Goal: Task Accomplishment & Management: Use online tool/utility

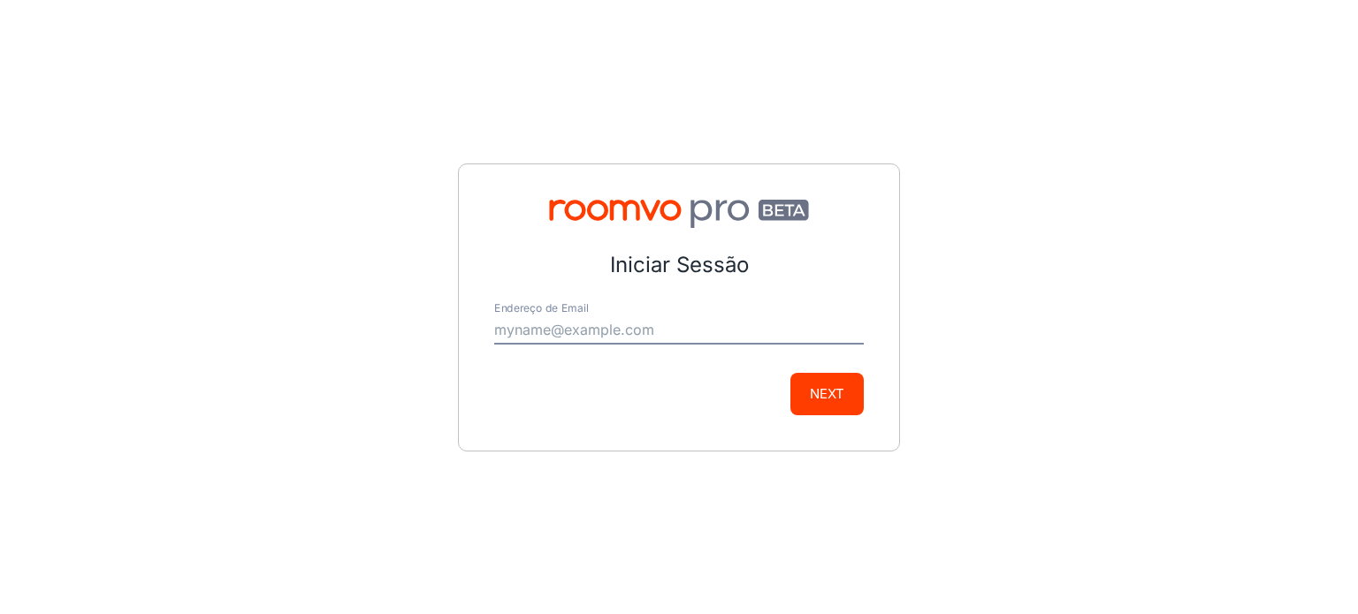
type input "[EMAIL_ADDRESS][DOMAIN_NAME]"
click at [884, 401] on div "Iniciar Sessão Endereço de Email [EMAIL_ADDRESS][DOMAIN_NAME] Next" at bounding box center [679, 308] width 442 height 288
click at [873, 401] on div "Iniciar Sessão Endereço de Email [EMAIL_ADDRESS][DOMAIN_NAME] Next" at bounding box center [679, 308] width 442 height 288
click at [855, 406] on button "Next" at bounding box center [826, 394] width 73 height 42
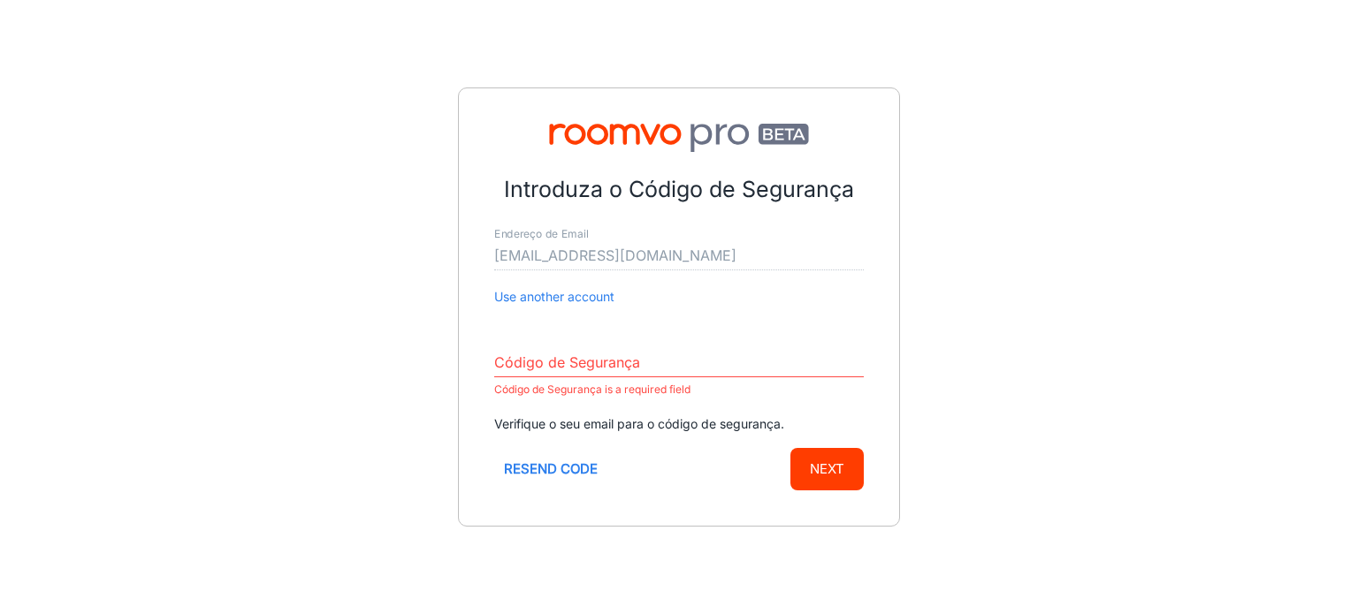
click at [668, 343] on div "Código de Segurança Código de Segurança is a required field" at bounding box center [679, 367] width 370 height 65
drag, startPoint x: 675, startPoint y: 360, endPoint x: 685, endPoint y: 367, distance: 12.0
click at [675, 360] on input "Código de Segurança" at bounding box center [679, 363] width 370 height 28
paste input "176596"
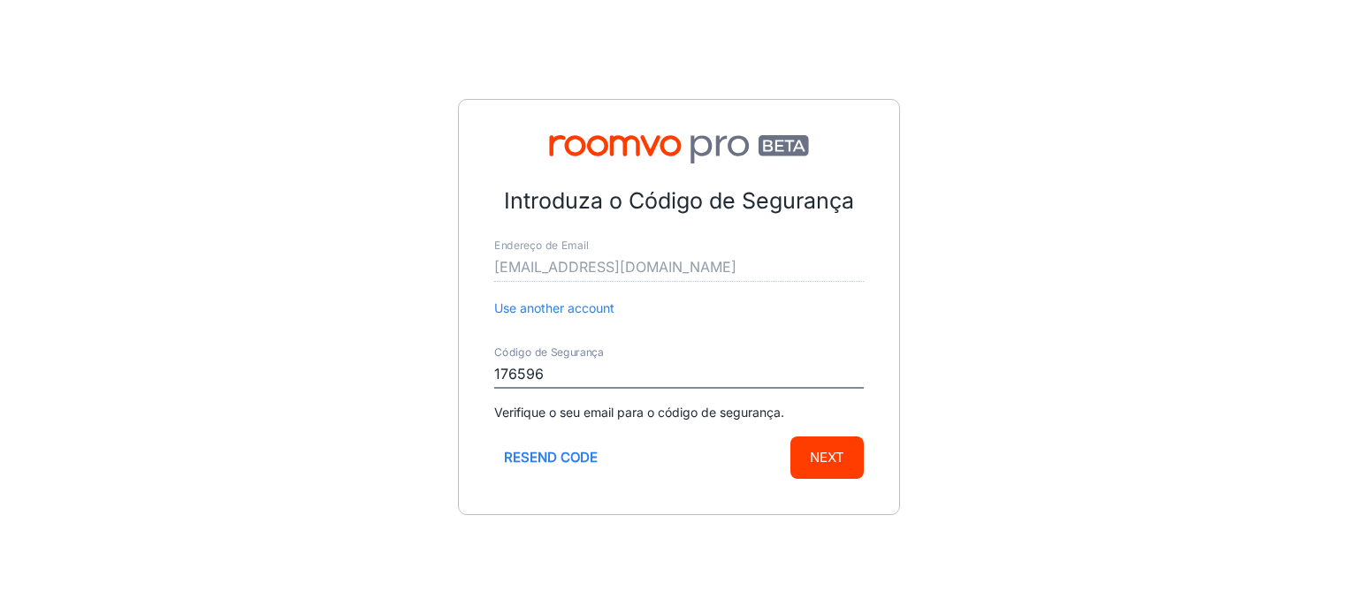
type input "176596"
click at [839, 471] on button "Next" at bounding box center [826, 458] width 73 height 42
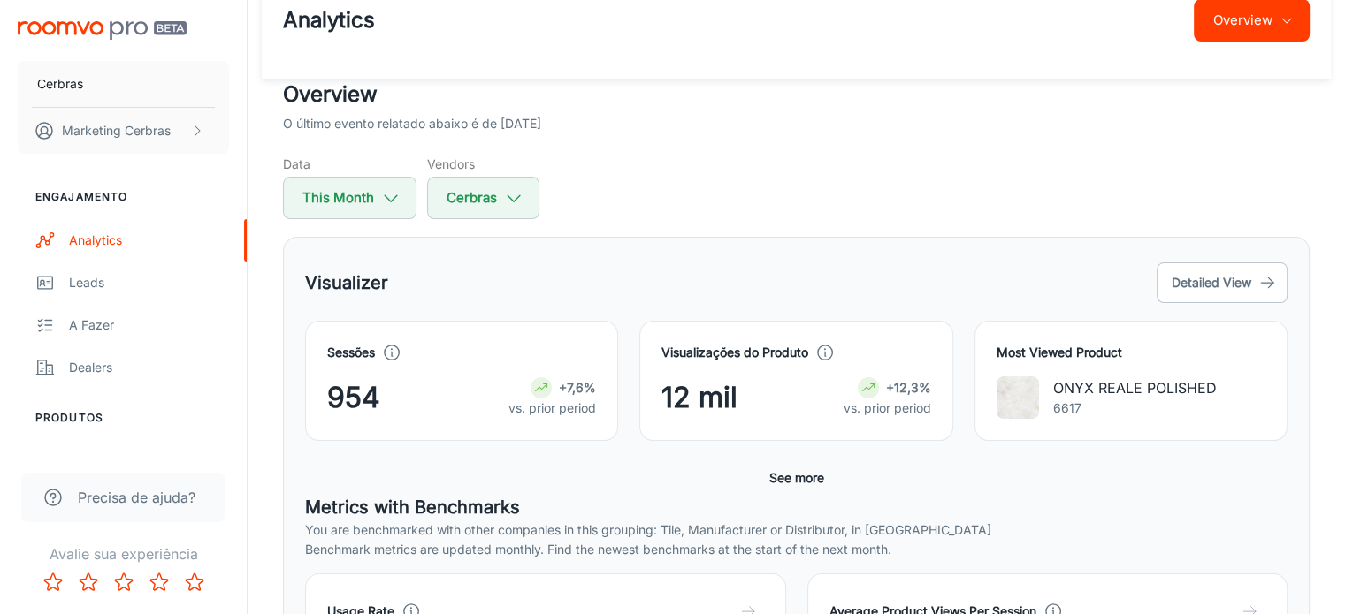
scroll to position [88, 0]
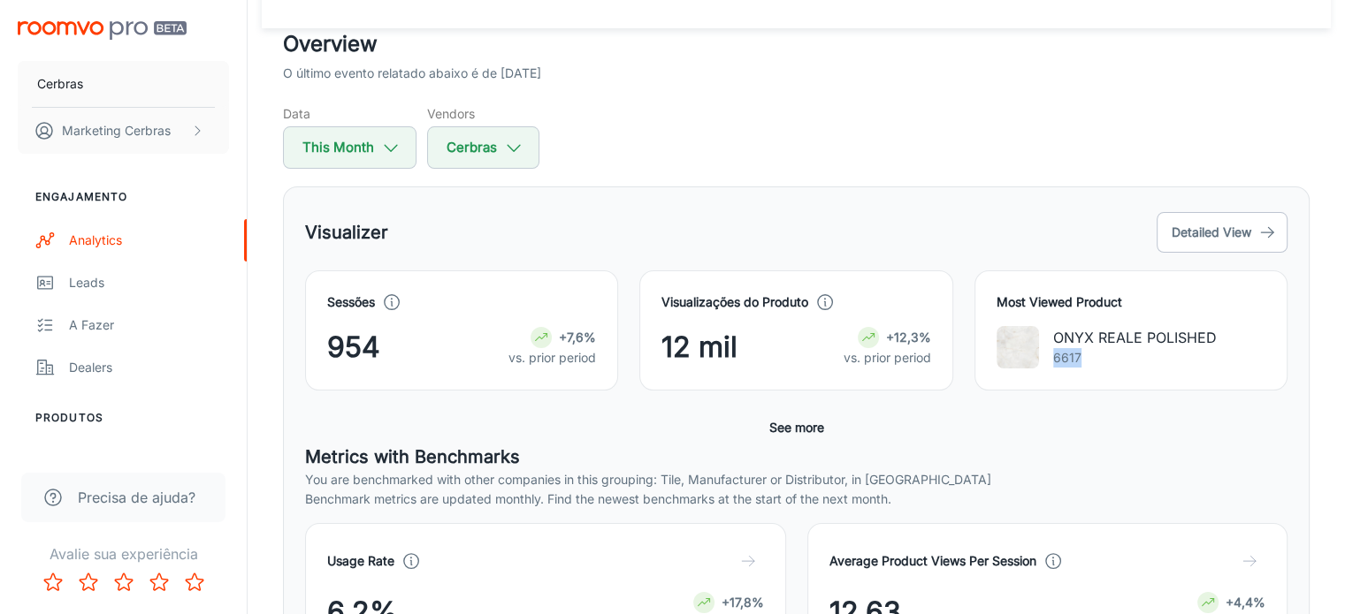
drag, startPoint x: 1052, startPoint y: 357, endPoint x: 1175, endPoint y: 357, distance: 122.9
click at [1175, 357] on p "6617" at bounding box center [1135, 357] width 164 height 19
drag, startPoint x: 1089, startPoint y: 359, endPoint x: 1047, endPoint y: 342, distance: 45.6
click at [1047, 342] on div "ONYX REALE POLISHED 6617" at bounding box center [1130, 347] width 269 height 42
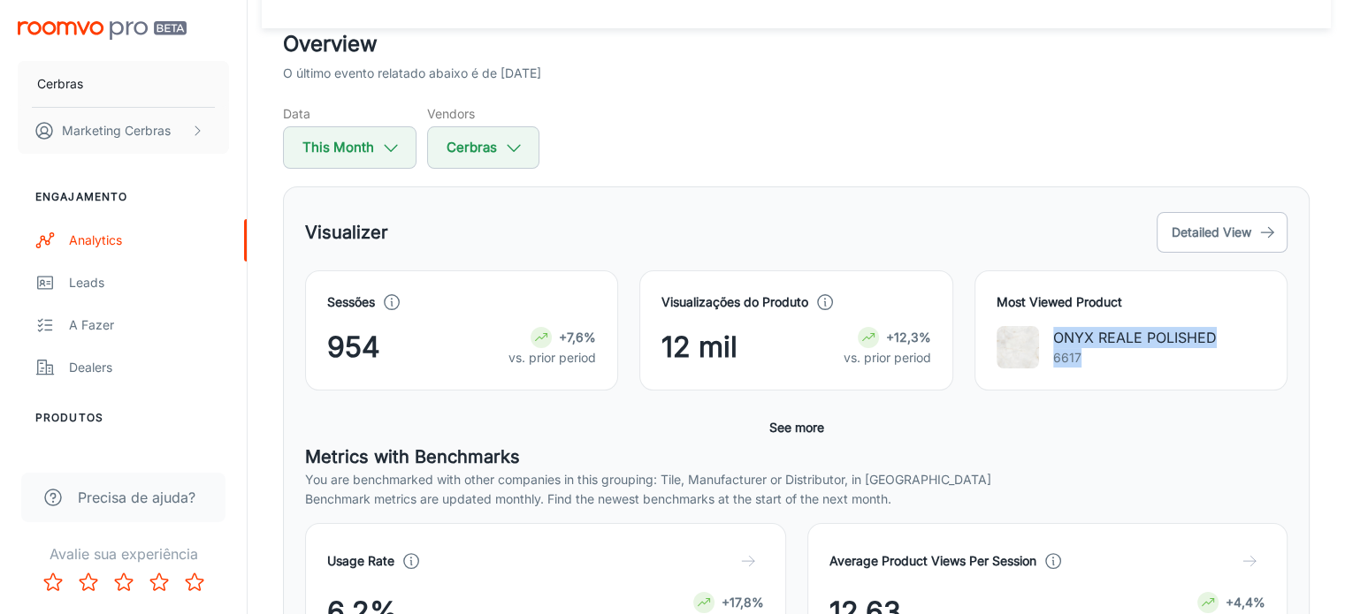
click at [1091, 353] on p "6617" at bounding box center [1135, 357] width 164 height 19
drag, startPoint x: 1094, startPoint y: 361, endPoint x: 1043, endPoint y: 349, distance: 51.7
click at [1033, 346] on div "ONYX REALE POLISHED 6617" at bounding box center [1130, 347] width 269 height 42
click at [1086, 360] on p "6617" at bounding box center [1135, 357] width 164 height 19
drag, startPoint x: 1116, startPoint y: 370, endPoint x: 1054, endPoint y: 339, distance: 70.0
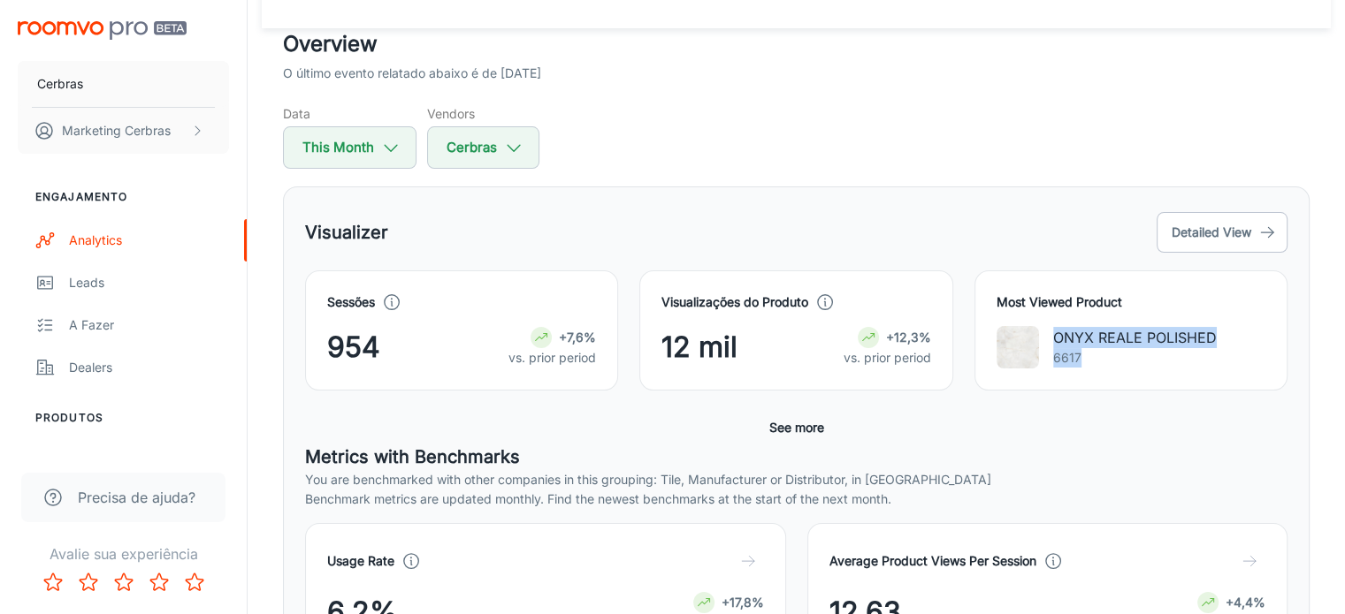
click at [1054, 339] on div "Most Viewed Product ONYX REALE POLISHED 6617" at bounding box center [1130, 331] width 313 height 120
click at [1063, 350] on p "6617" at bounding box center [1135, 357] width 164 height 19
drag, startPoint x: 1099, startPoint y: 353, endPoint x: 1074, endPoint y: 369, distance: 29.4
click at [1054, 328] on div "ONYX REALE POLISHED 6617" at bounding box center [1135, 347] width 164 height 41
click at [1077, 372] on div "Most Viewed Product ONYX REALE POLISHED 6617" at bounding box center [1130, 331] width 313 height 120
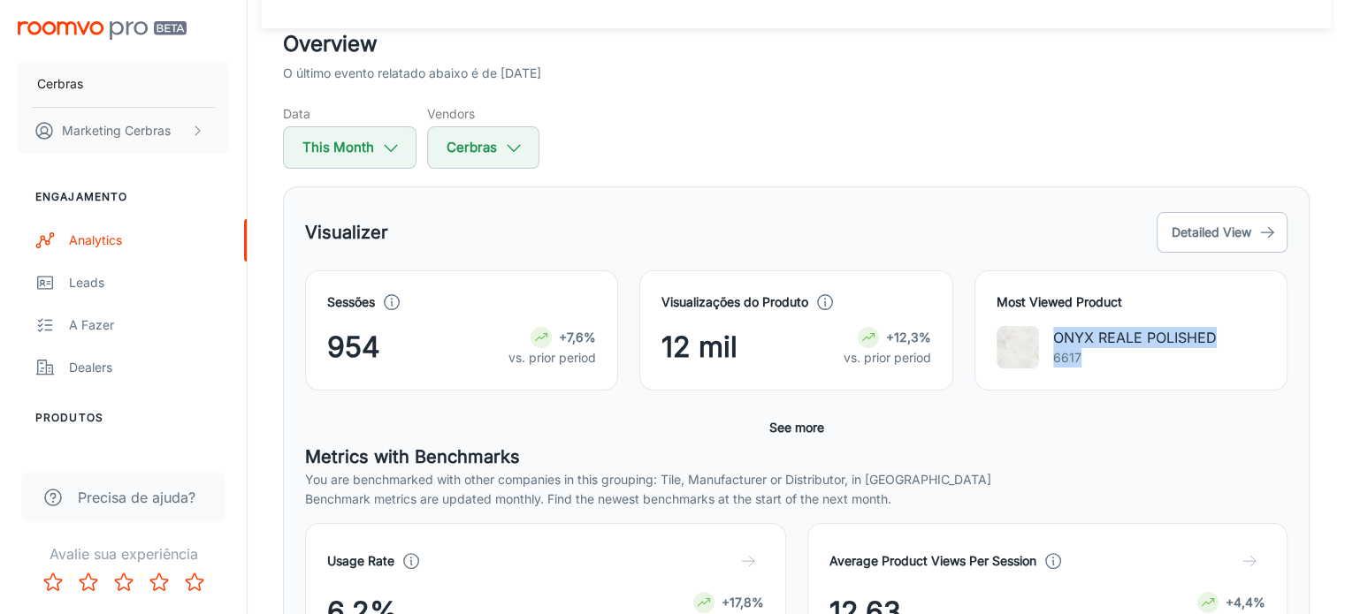
drag, startPoint x: 1111, startPoint y: 363, endPoint x: 1050, endPoint y: 341, distance: 64.9
click at [1050, 341] on div "ONYX REALE POLISHED 6617" at bounding box center [1130, 347] width 269 height 42
click at [1124, 379] on div "Most Viewed Product ONYX REALE POLISHED 6617" at bounding box center [1130, 331] width 313 height 120
